Goal: Participate in discussion: Engage in conversation with other users on a specific topic

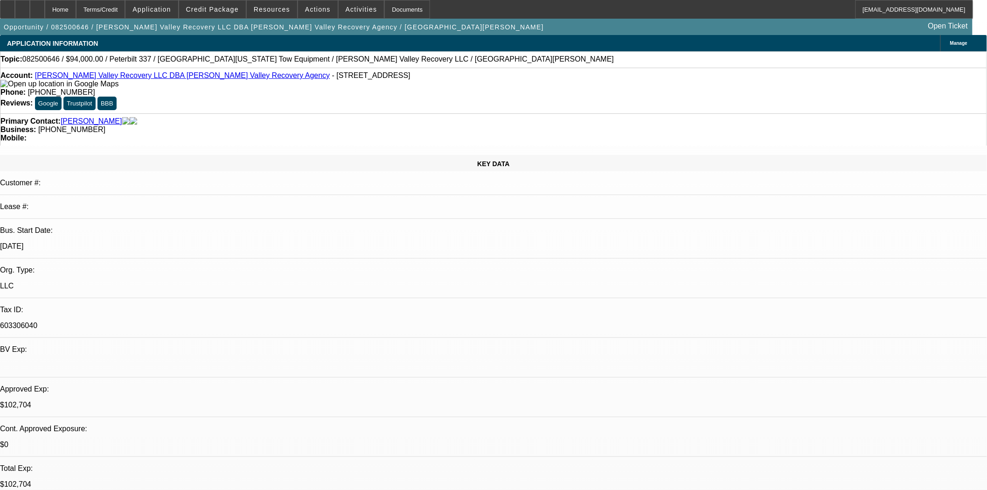
select select "0"
select select "2"
select select "0.1"
select select "4"
select select "0.1"
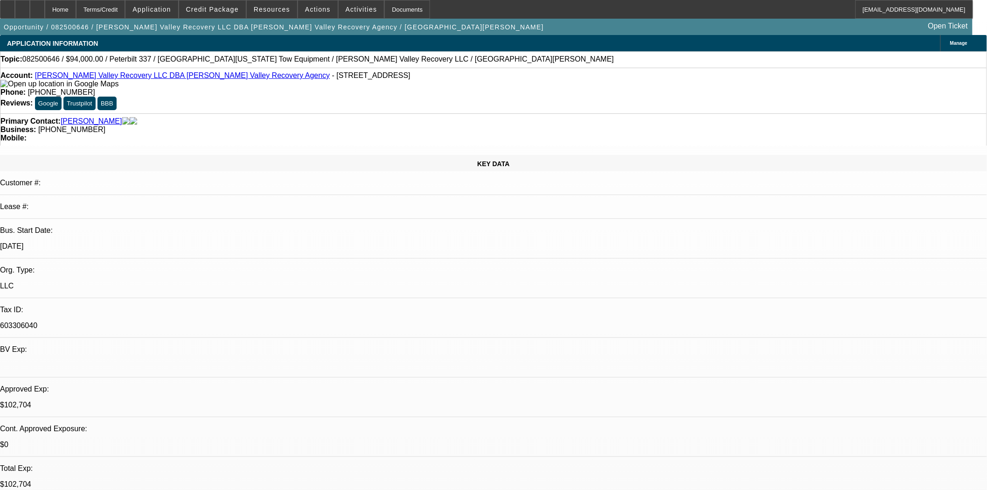
select select "2"
select select "0.1"
select select "4"
select select "0.1"
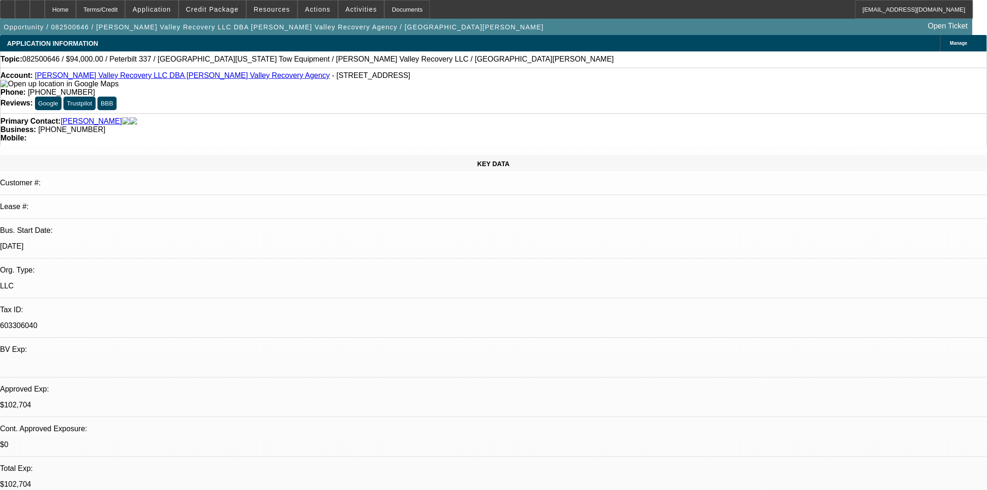
select select "2"
select select "0.1"
select select "4"
select select "0.1"
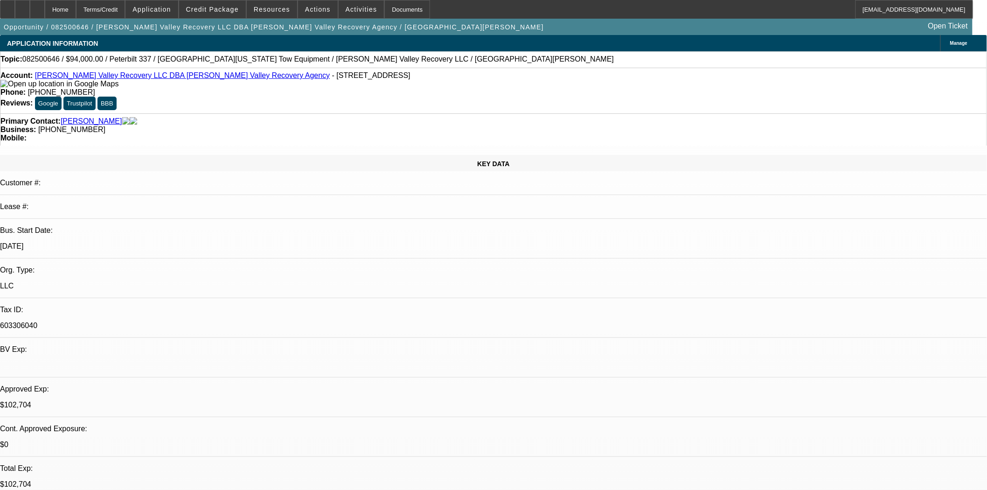
select select "2"
select select "0.1"
select select "4"
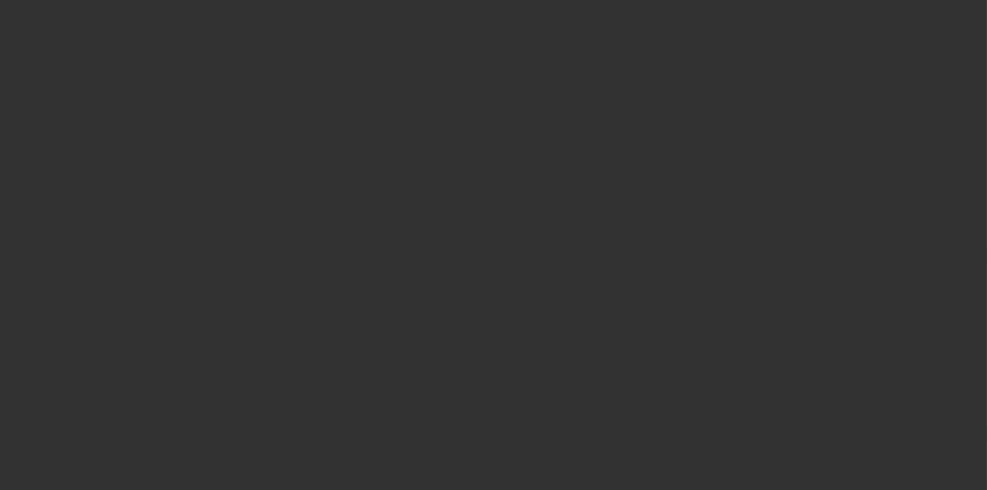
select select "3"
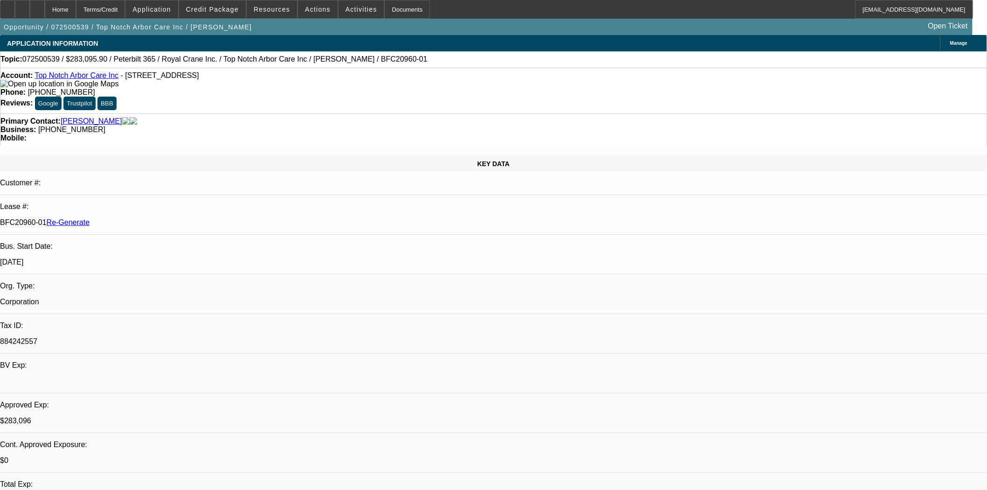
select select "0"
select select "2"
select select "0"
select select "1"
select select "2"
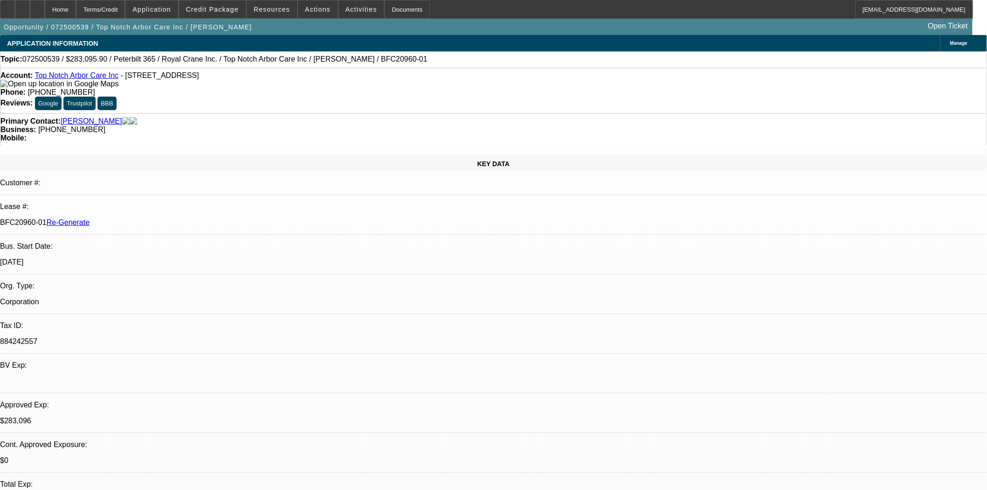
select select "6"
click at [385, 10] on div "Documents" at bounding box center [407, 9] width 46 height 19
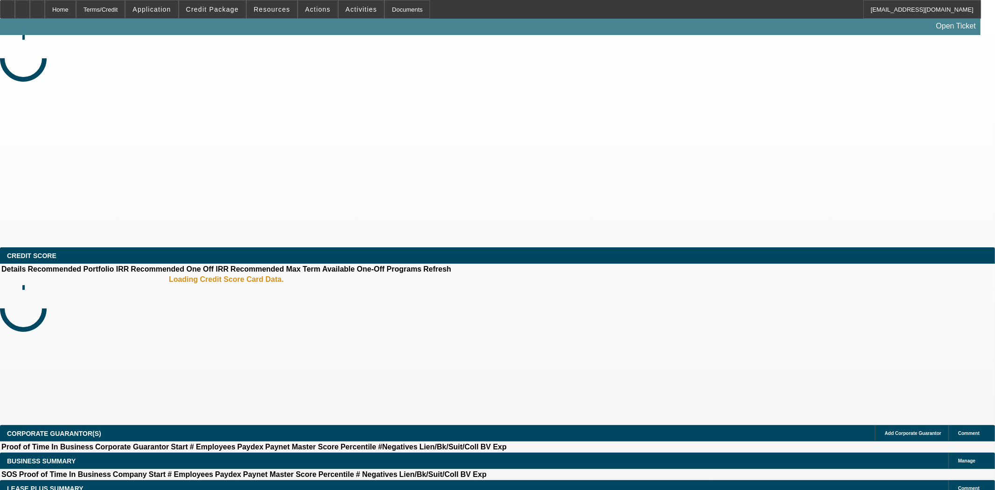
select select "3"
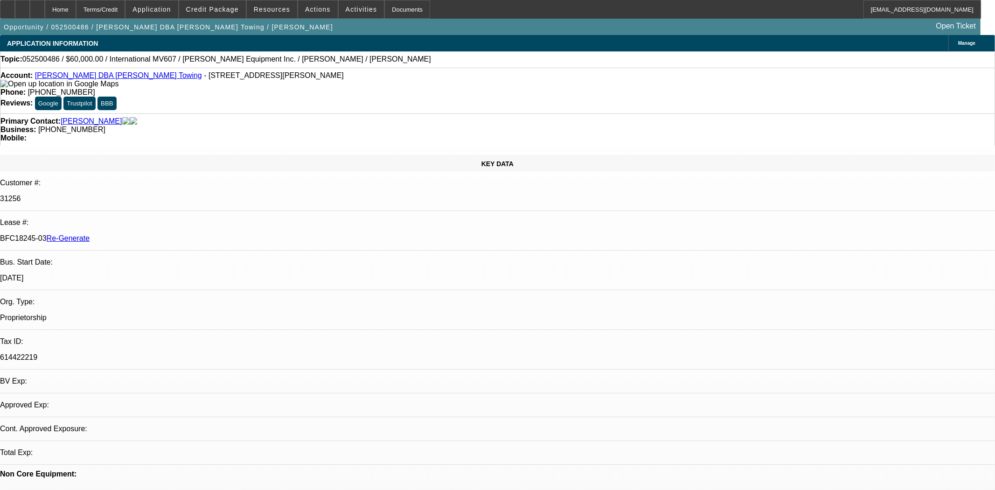
select select "0"
select select "2"
select select "0.1"
select select "4"
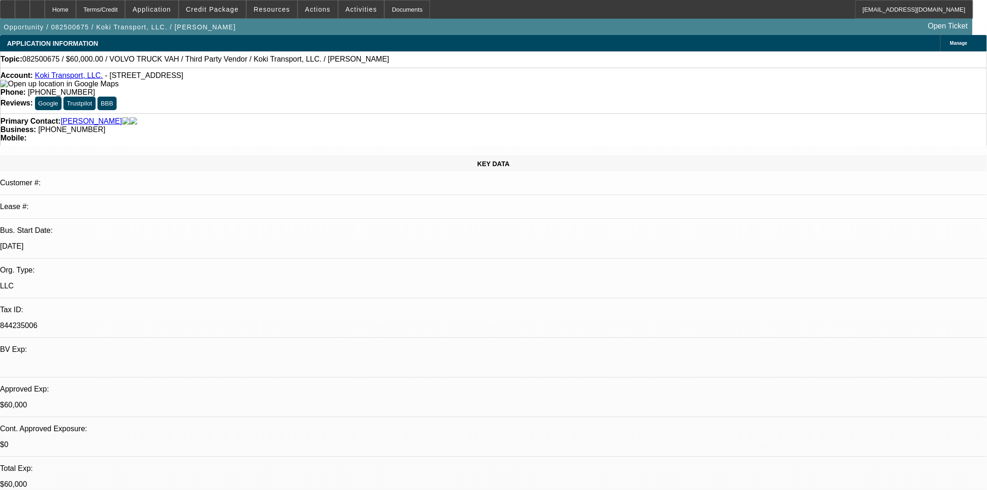
select select "0.2"
select select "2"
select select "0.1"
select select "4"
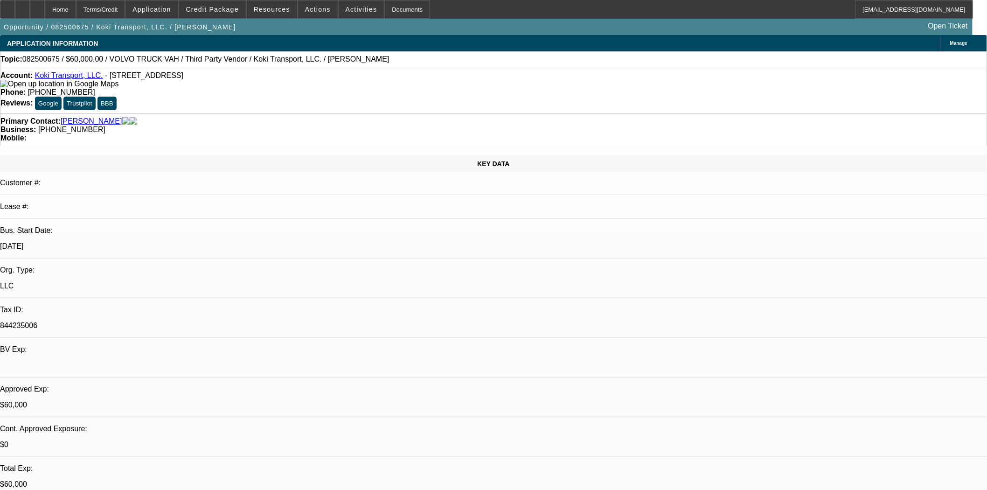
select select "0.15"
select select "2"
select select "0.1"
select select "4"
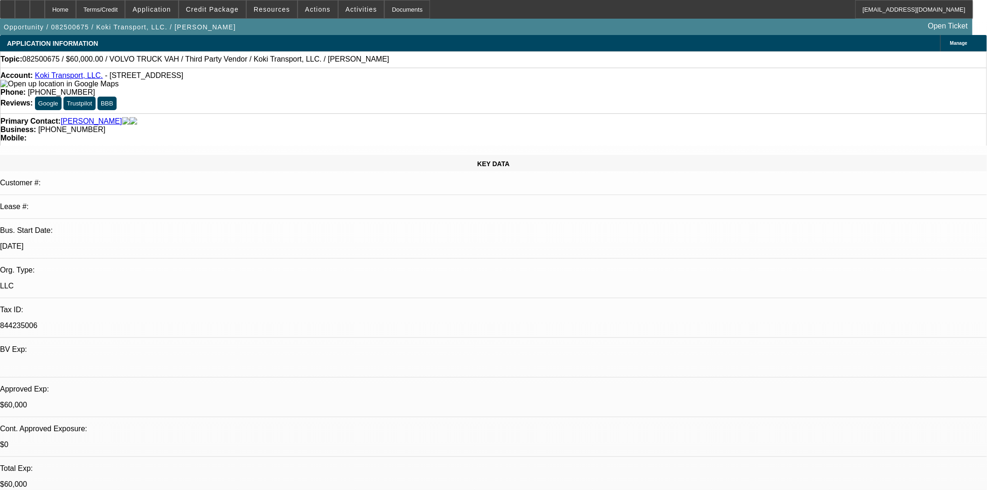
select select "0.2"
select select "2"
select select "0.1"
select select "4"
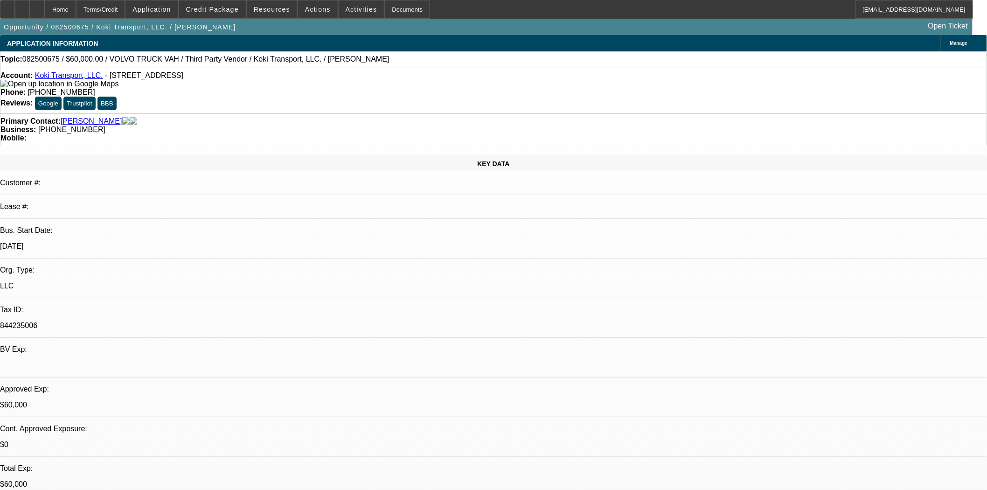
select select "0.1"
select select "2"
select select "0.1"
select select "4"
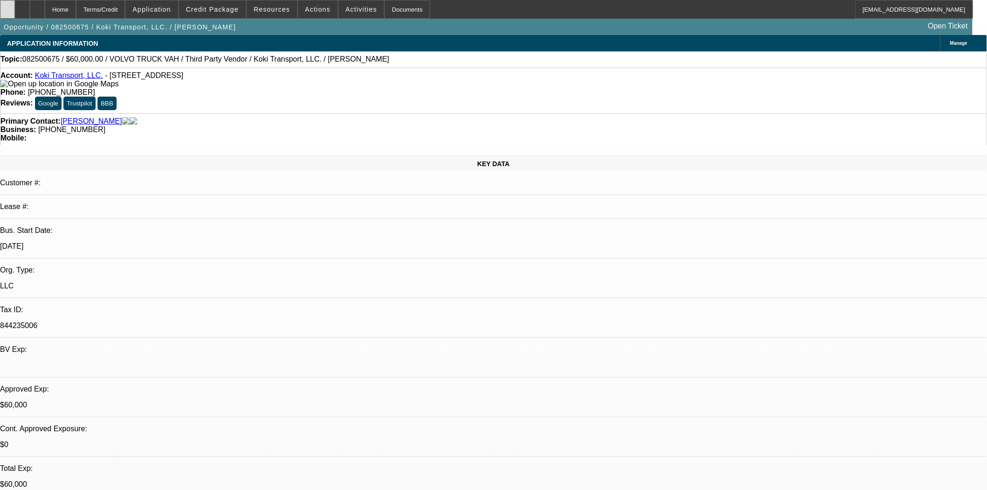
click at [7, 6] on icon at bounding box center [7, 6] width 0 height 0
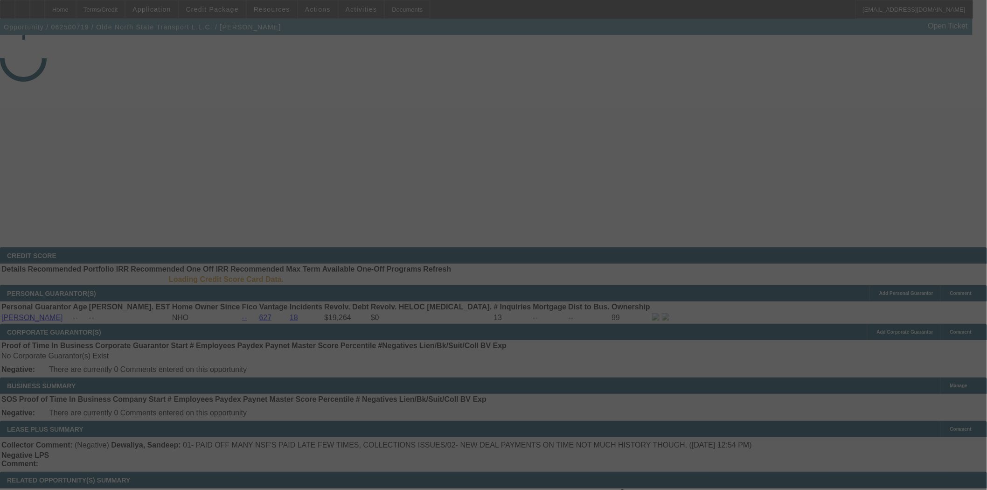
select select "4"
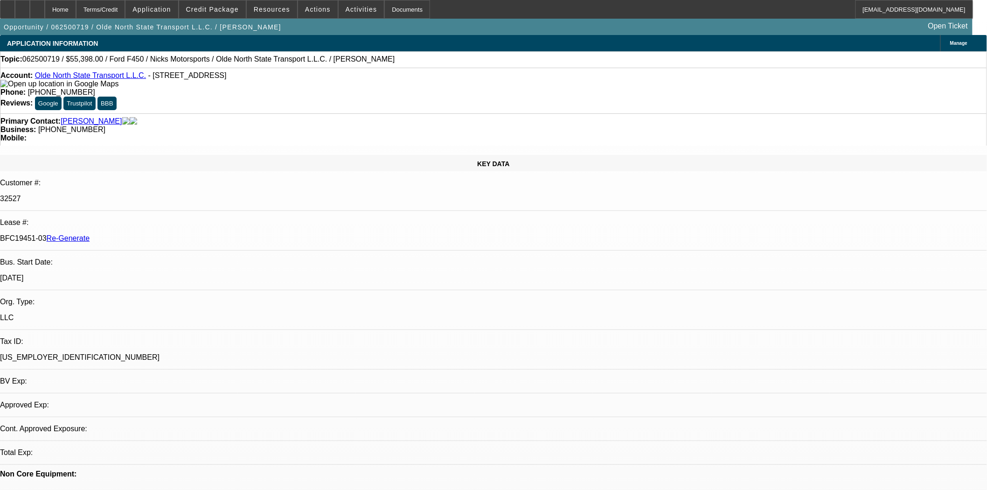
select select "0"
select select "2"
select select "0"
select select "2"
select select "6"
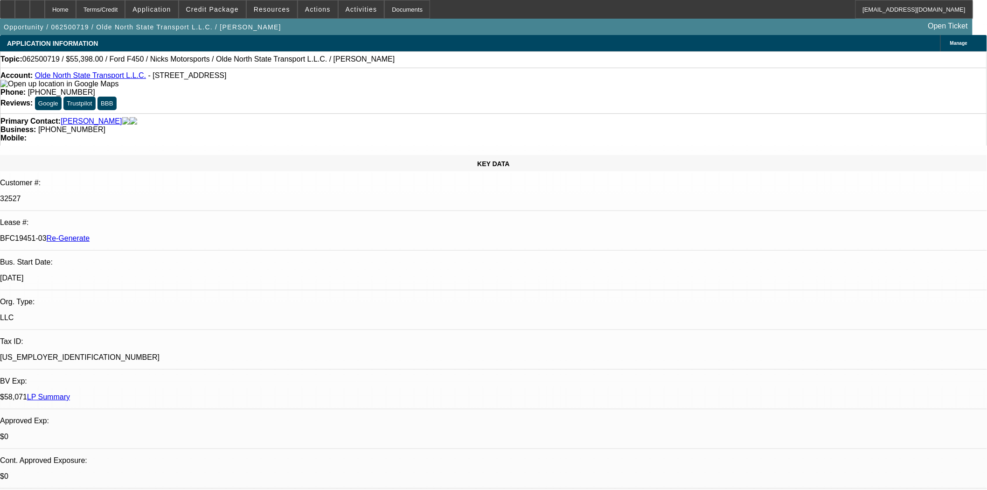
scroll to position [518, 0]
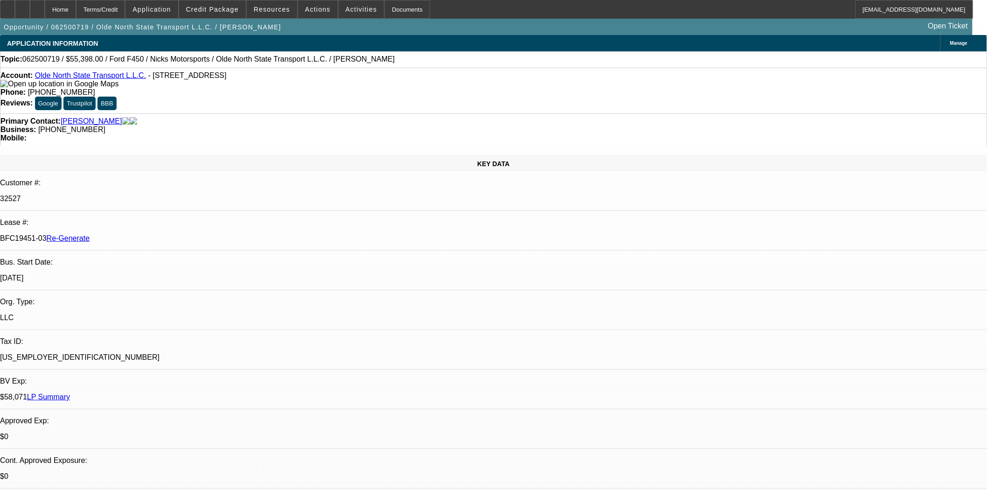
scroll to position [881, 0]
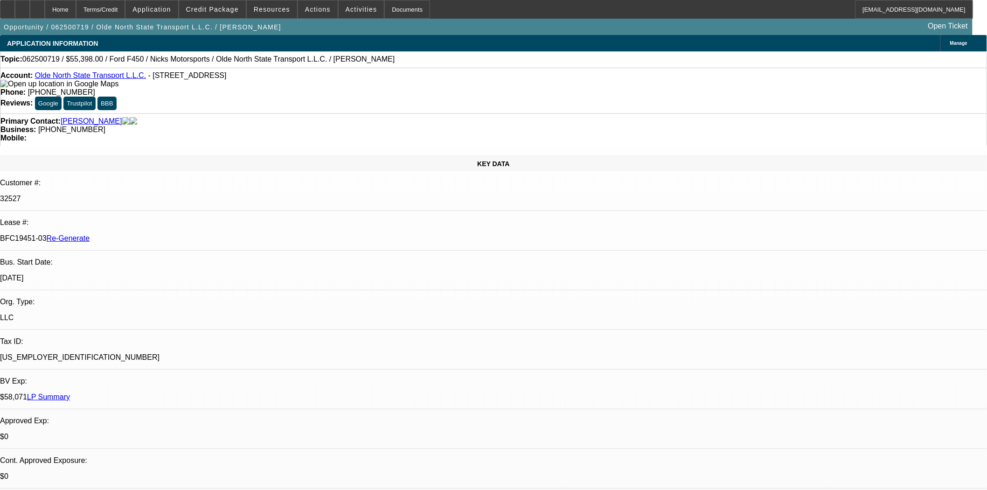
click at [71, 77] on link "Olde North State Transport L.L.C." at bounding box center [90, 75] width 111 height 8
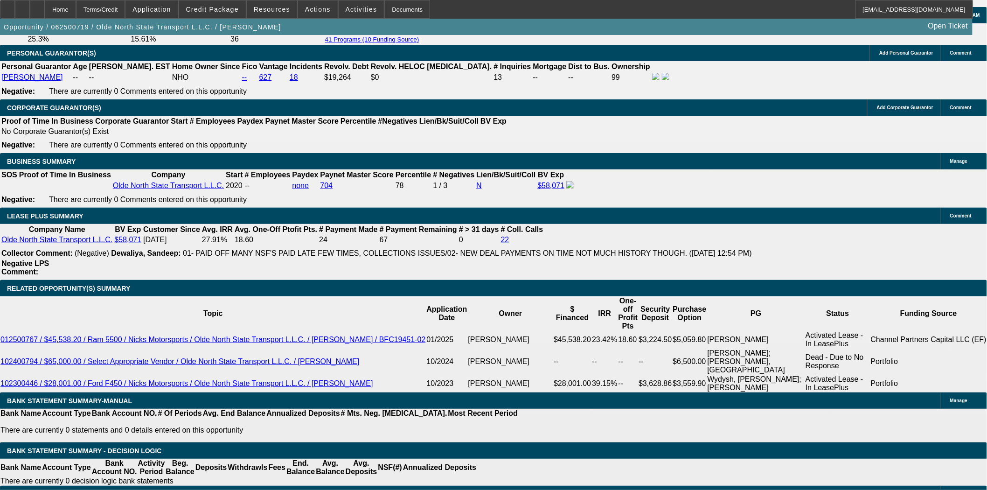
scroll to position [1399, 0]
